Goal: Transaction & Acquisition: Purchase product/service

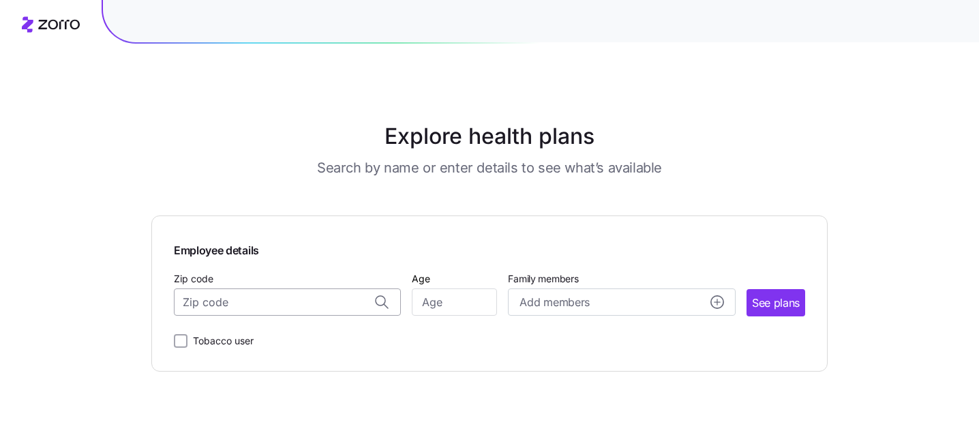
click at [339, 303] on input "Zip code" at bounding box center [287, 301] width 227 height 27
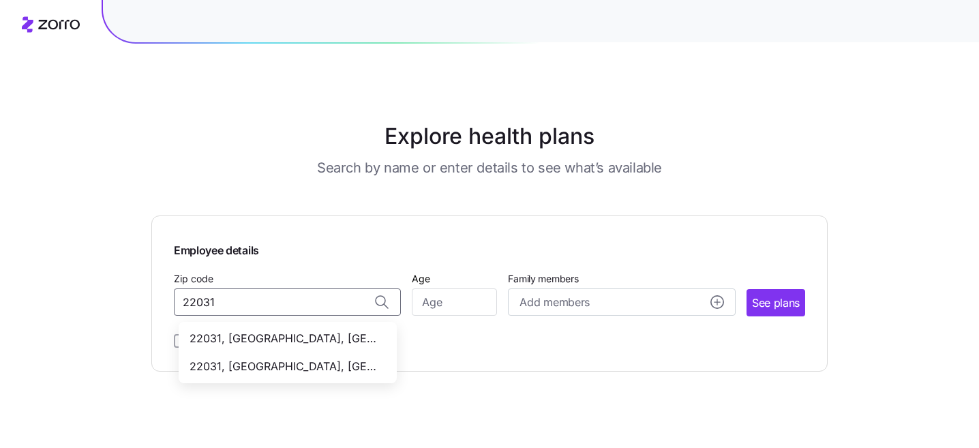
click at [343, 362] on span "22031, [GEOGRAPHIC_DATA], [GEOGRAPHIC_DATA]" at bounding box center [284, 366] width 191 height 17
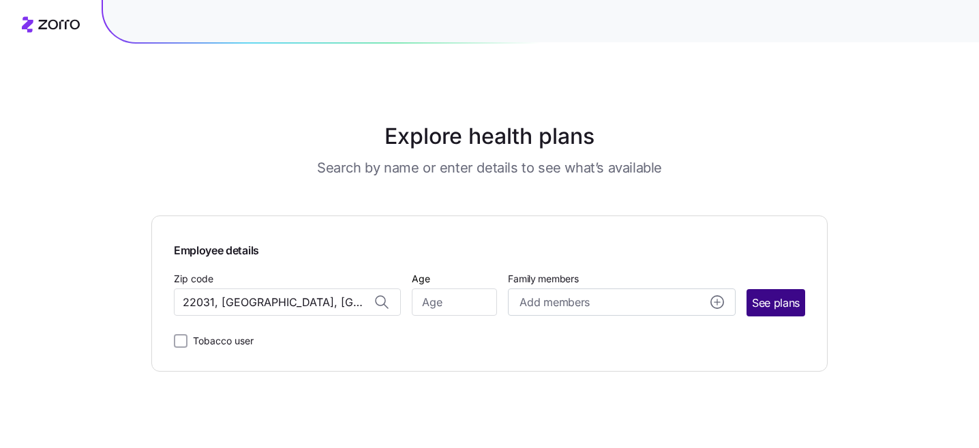
type input "22031, [GEOGRAPHIC_DATA], [GEOGRAPHIC_DATA]"
click at [784, 305] on span "See plans" at bounding box center [776, 302] width 48 height 17
click at [462, 302] on input "Age" at bounding box center [454, 301] width 85 height 27
type input "40"
click at [780, 296] on span "See plans" at bounding box center [776, 302] width 48 height 17
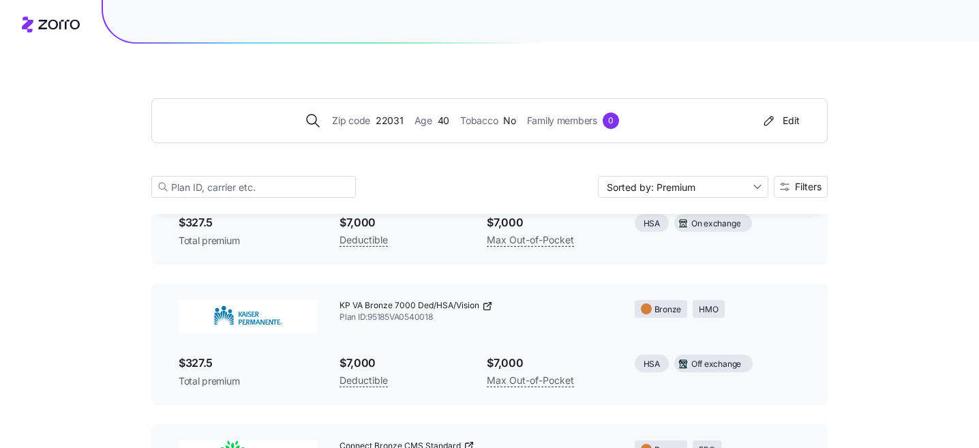
scroll to position [1279, 0]
